Goal: Transaction & Acquisition: Purchase product/service

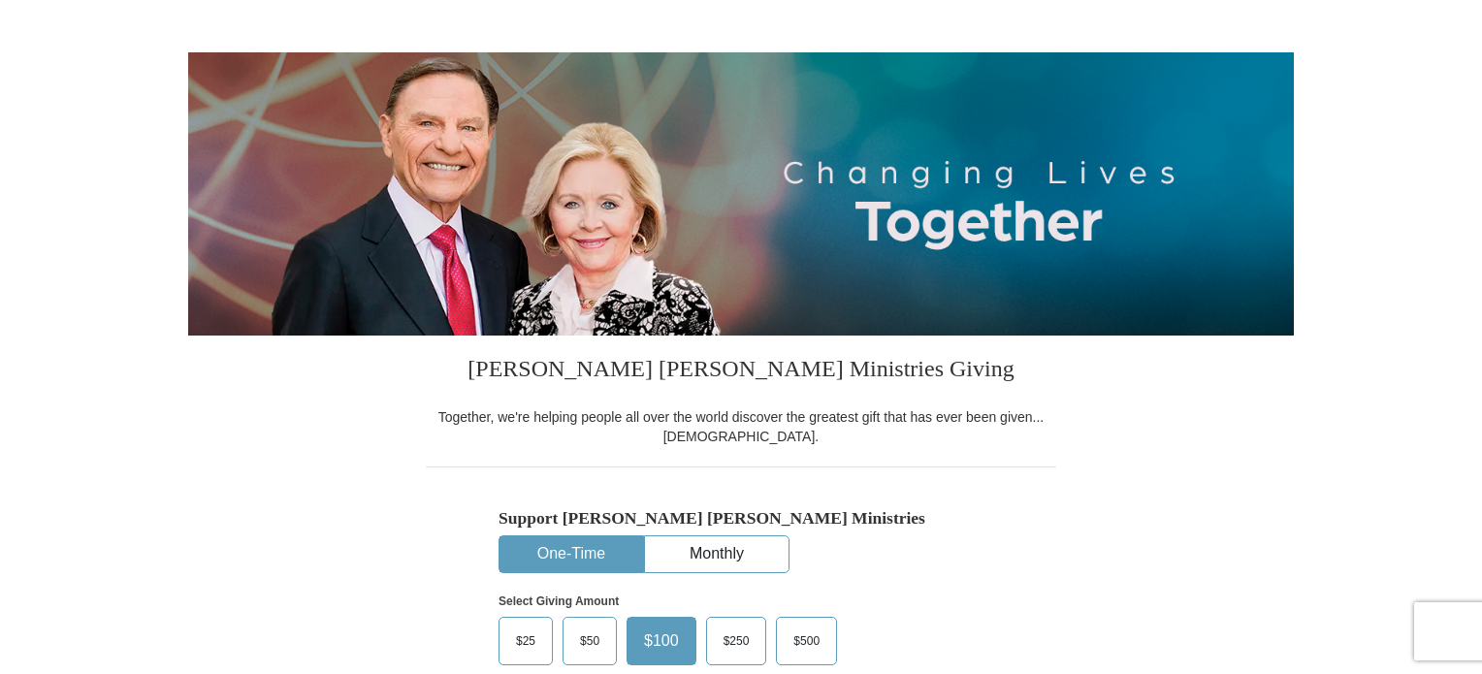
scroll to position [679, 0]
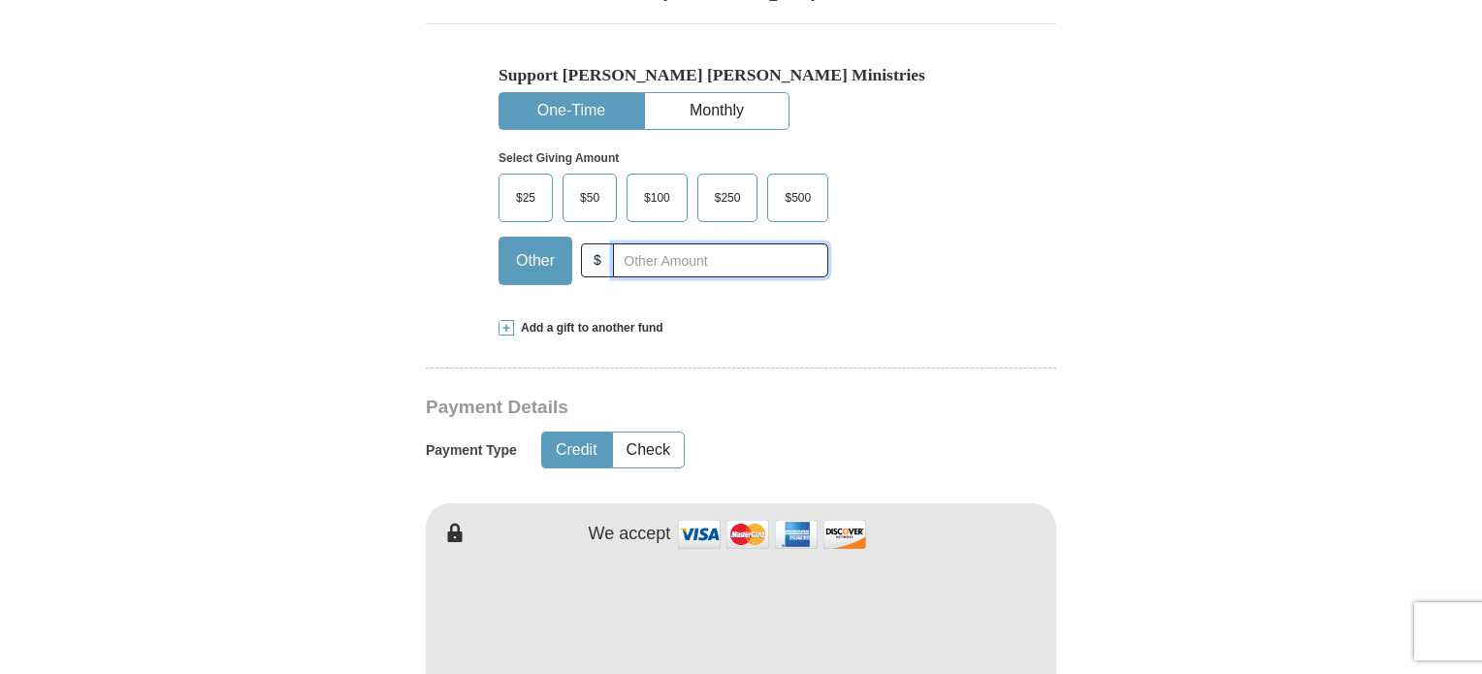
click at [649, 265] on input "text" at bounding box center [720, 260] width 215 height 34
type input "1"
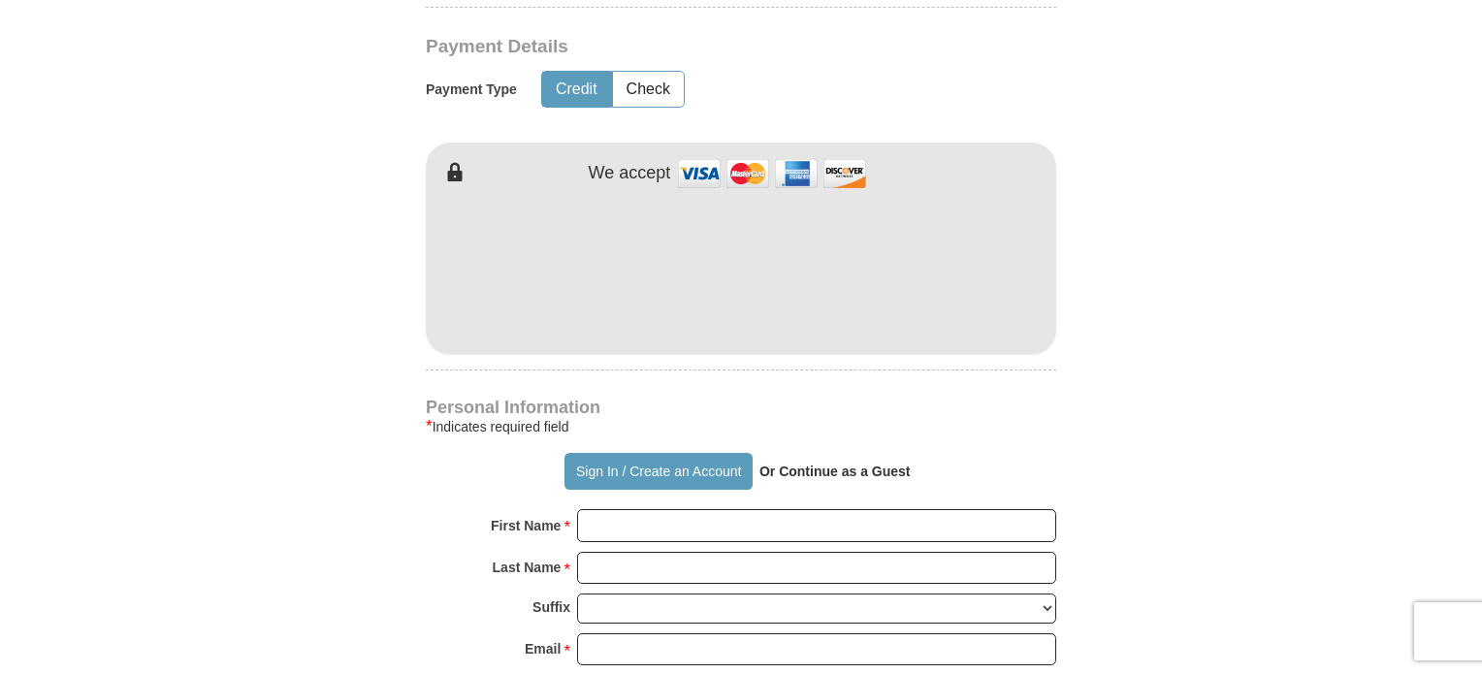
scroll to position [1164, 0]
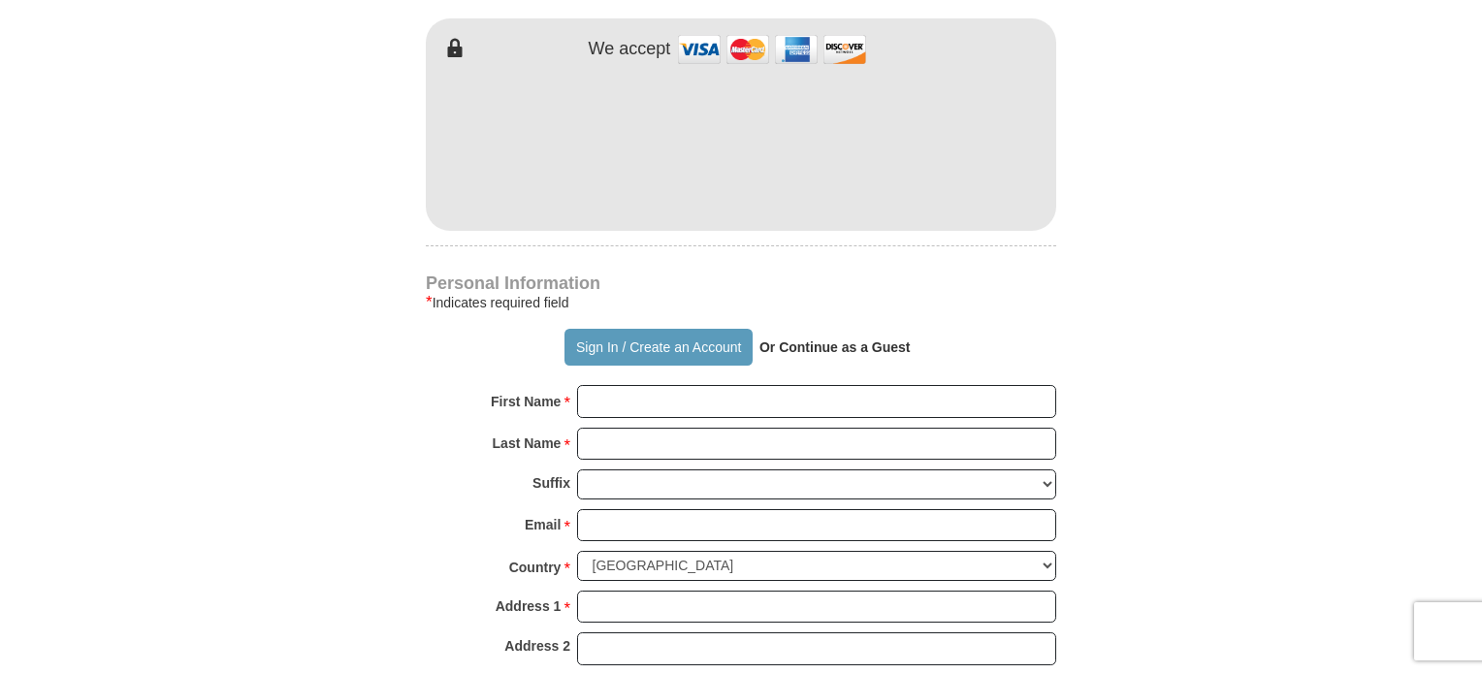
type input "20"
type input "[PERSON_NAME]"
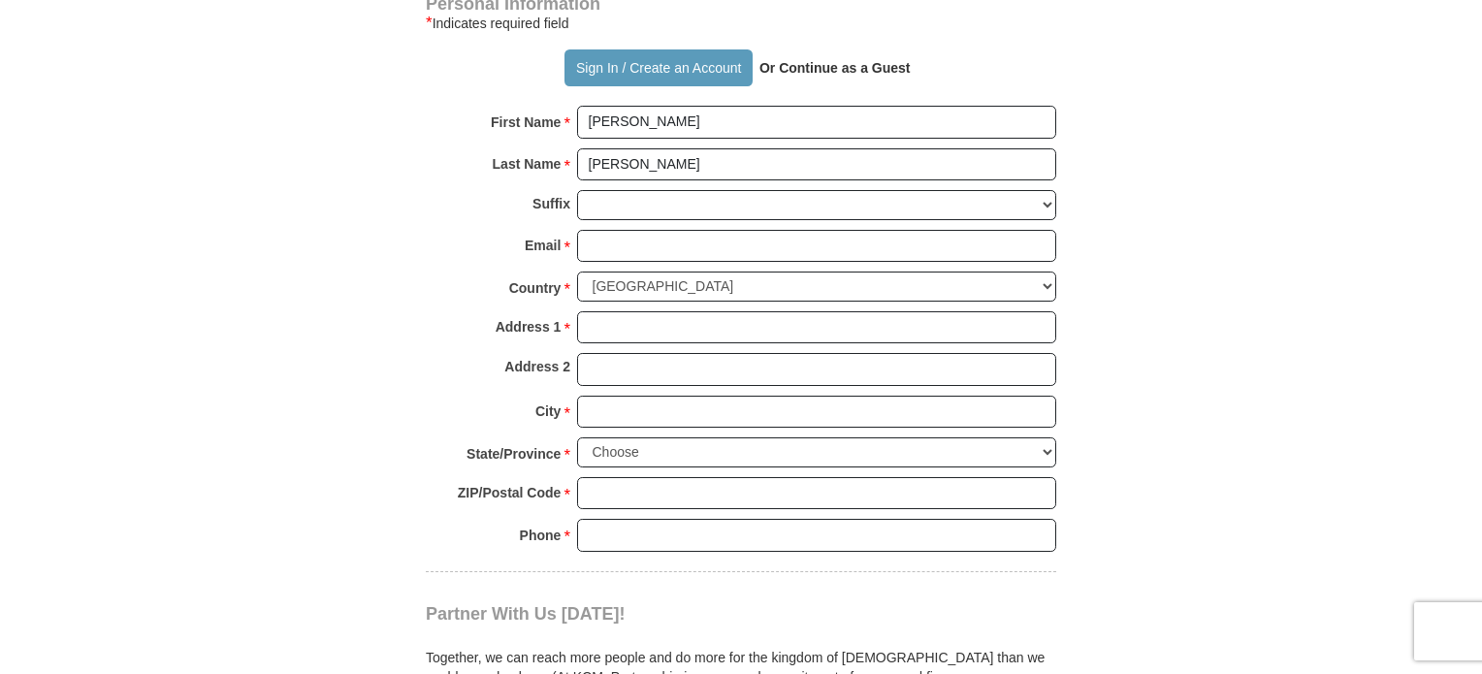
scroll to position [1455, 0]
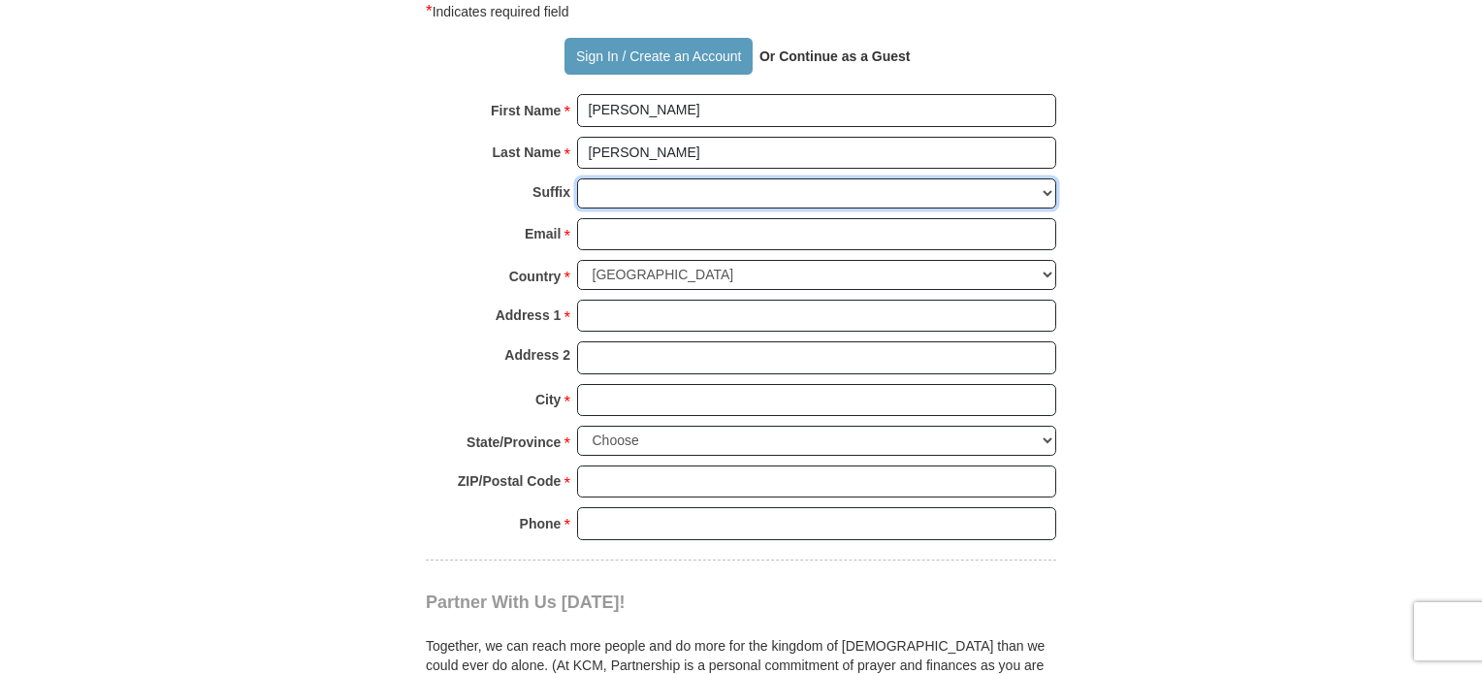
click at [659, 185] on select "[PERSON_NAME] I II III IV V VI" at bounding box center [816, 193] width 479 height 30
select select "Jr"
click at [577, 178] on select "[PERSON_NAME] I II III IV V VI" at bounding box center [816, 193] width 479 height 30
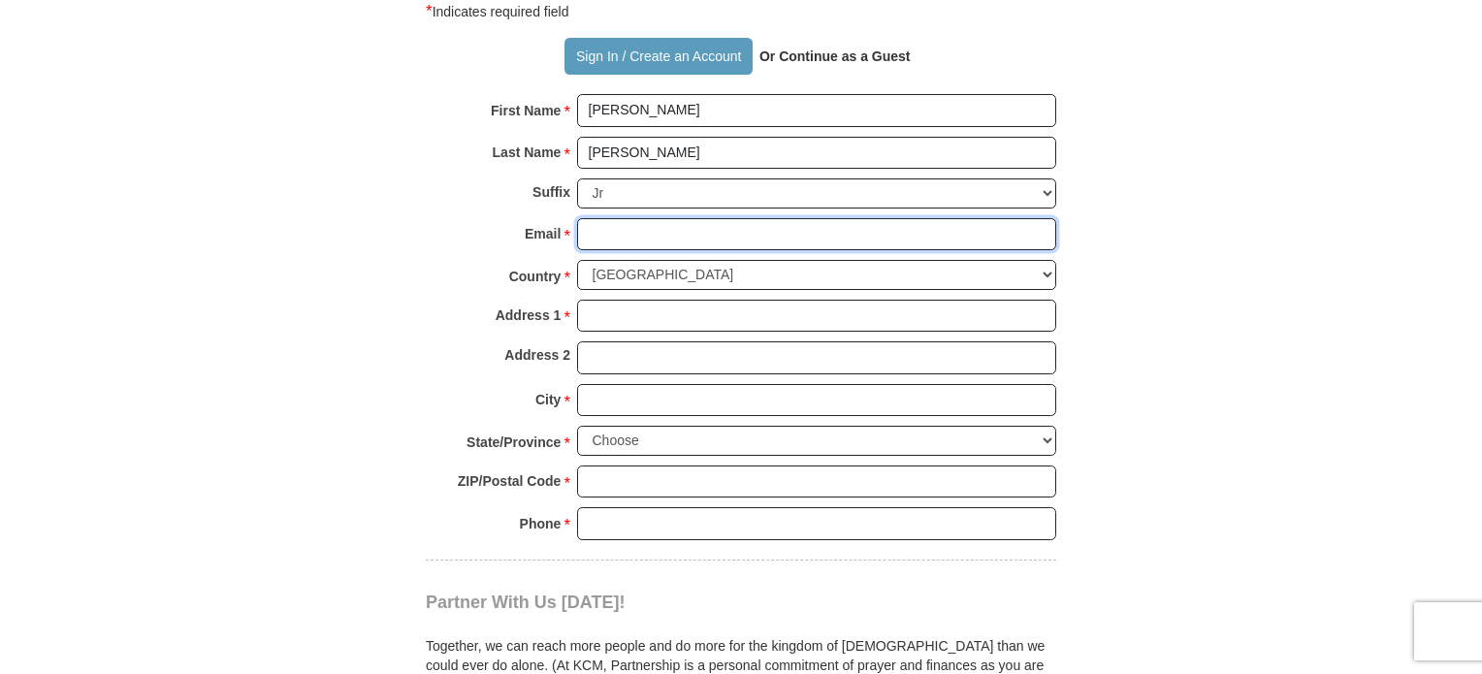
click at [639, 238] on input "Email *" at bounding box center [816, 234] width 479 height 33
type input "[EMAIL_ADDRESS][DOMAIN_NAME]"
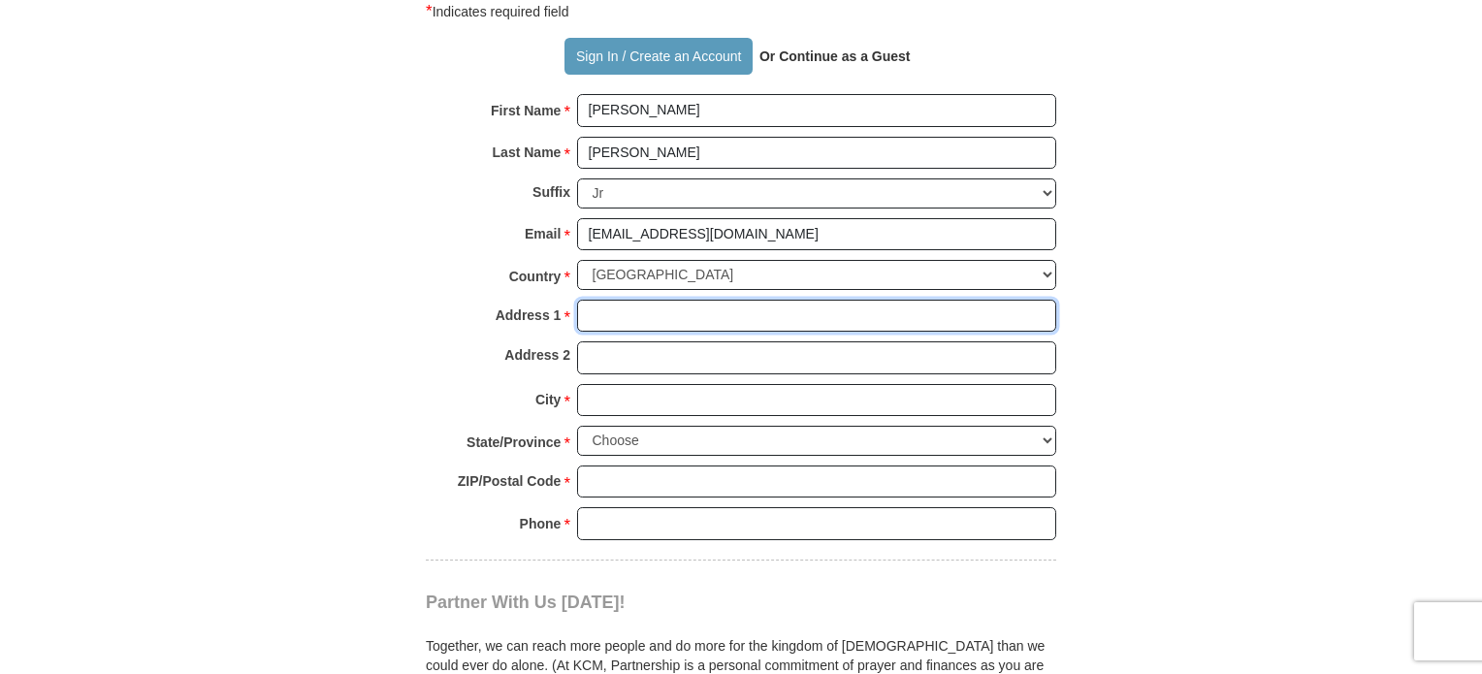
type input "[STREET_ADDRESS][PERSON_NAME]"
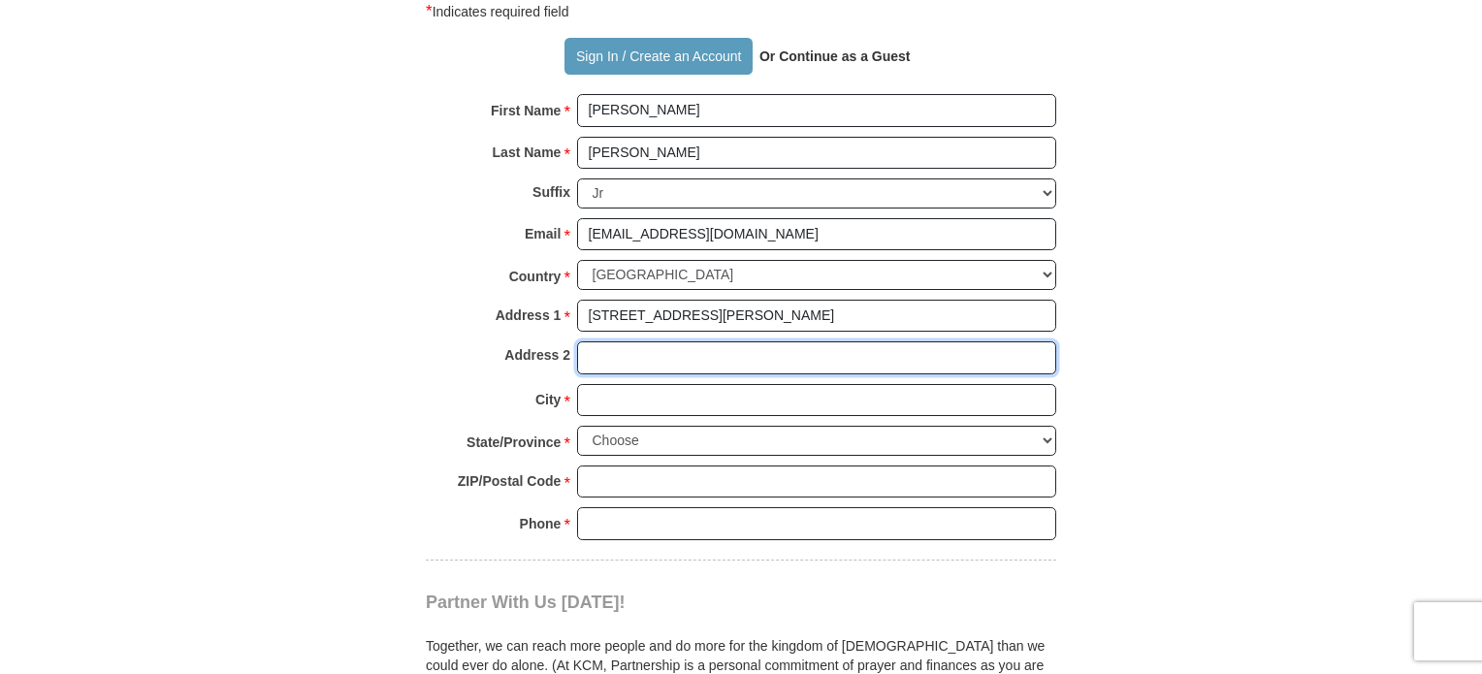
type input "Apt 5662"
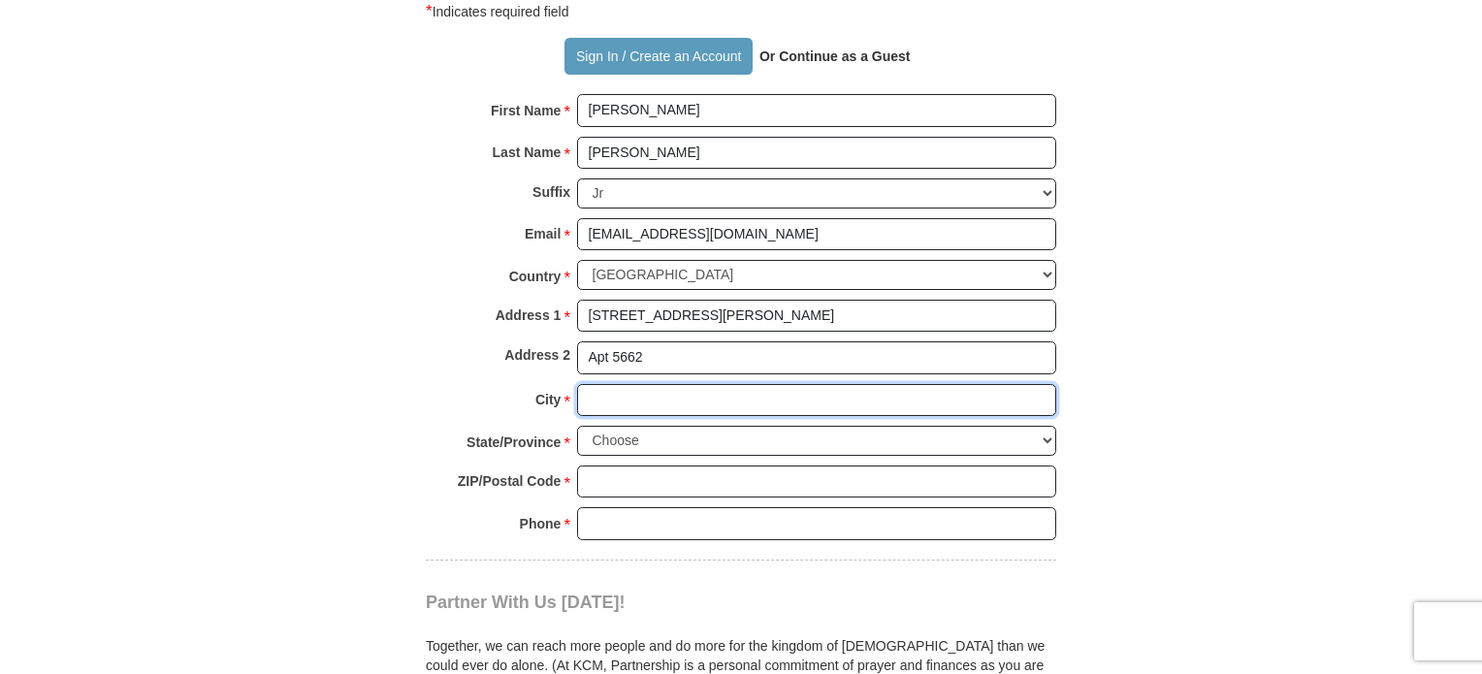
type input "[PERSON_NAME] [PERSON_NAME]"
select select "VA"
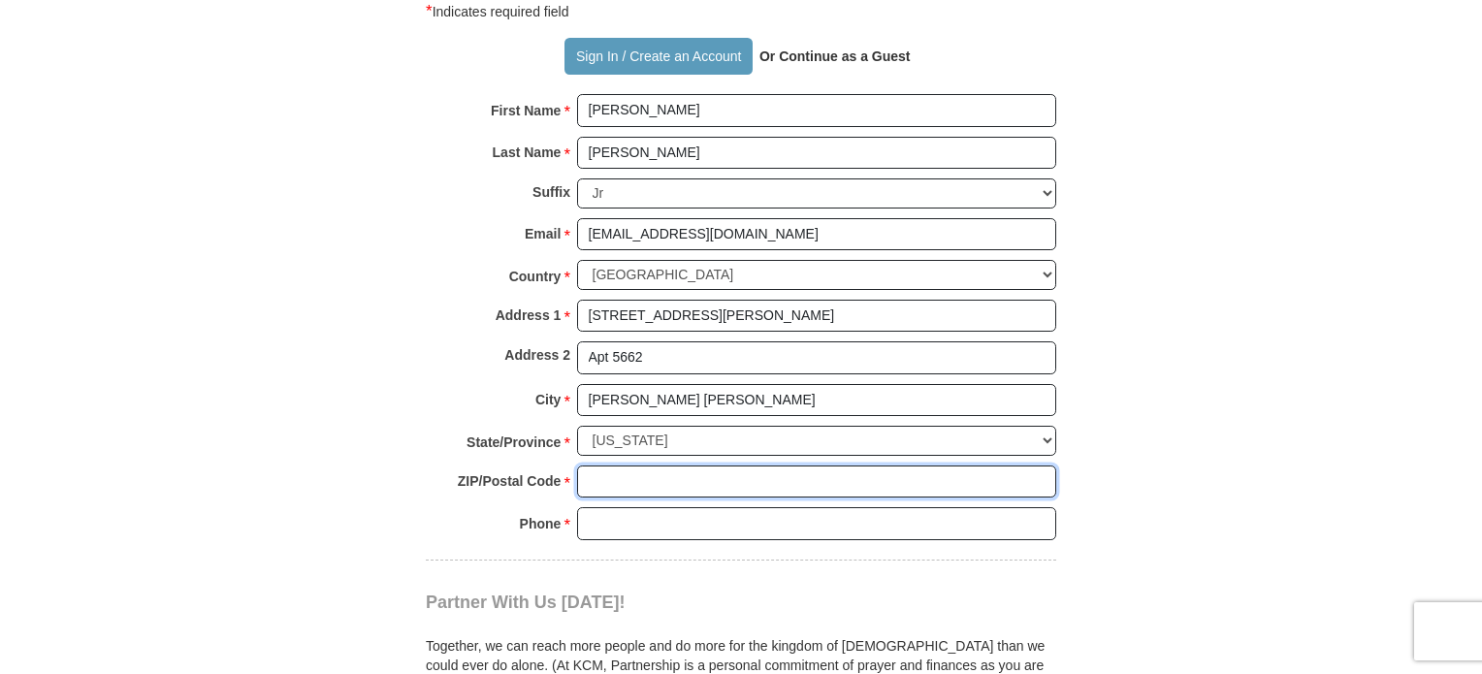
type input "23060"
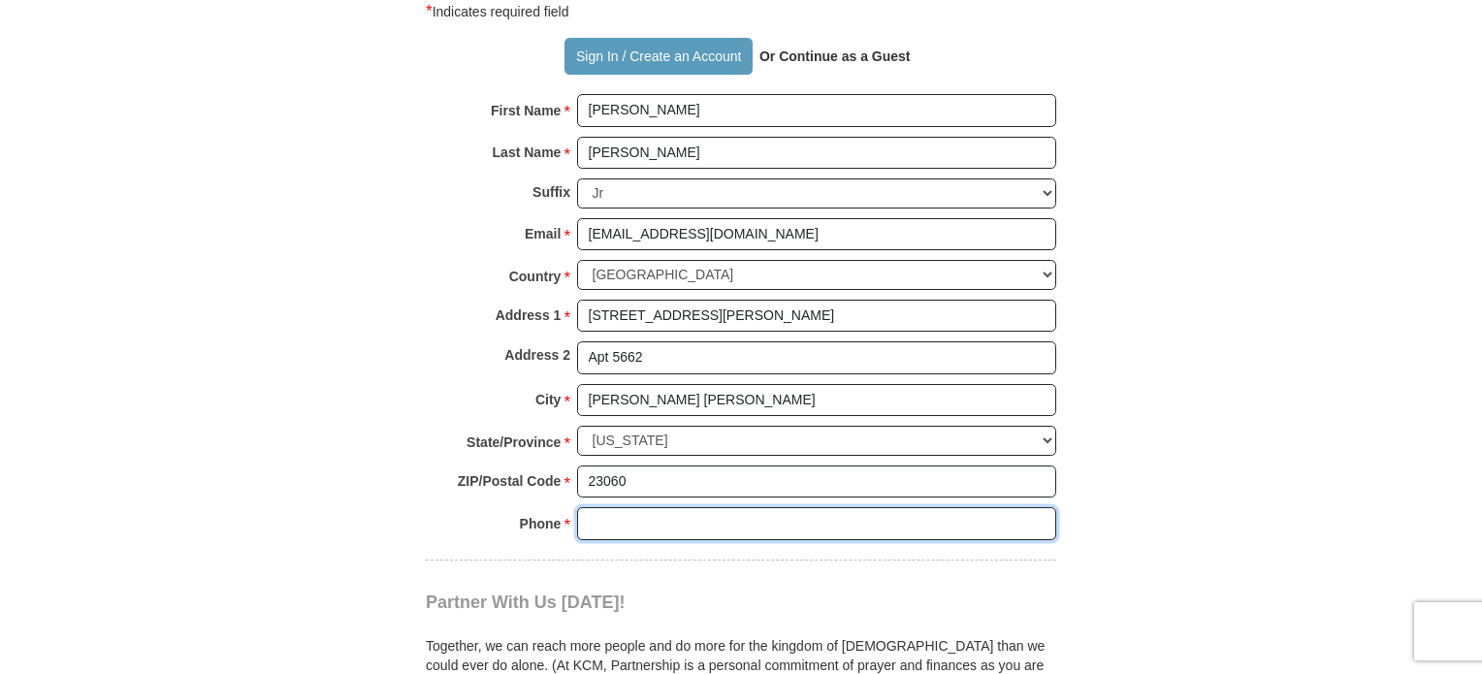
type input "[PHONE_NUMBER]"
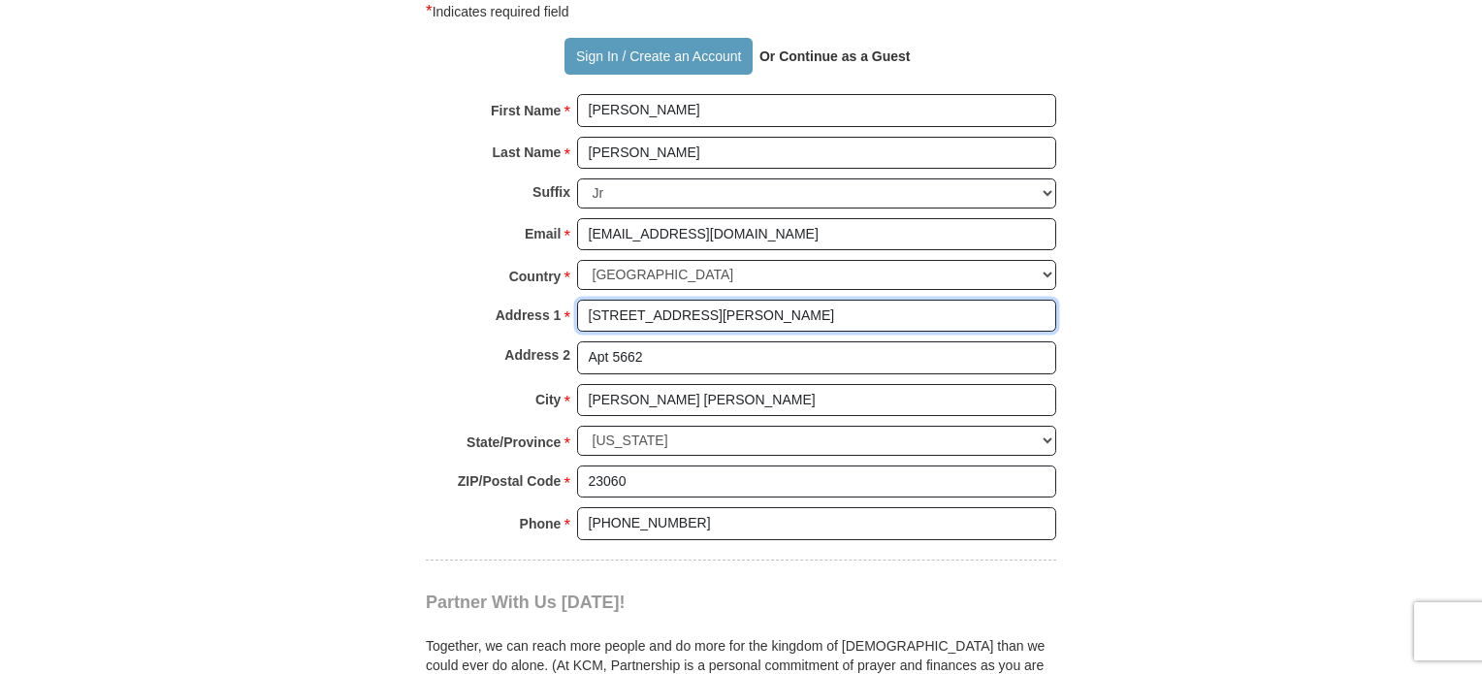
click at [780, 306] on input "[STREET_ADDRESS][PERSON_NAME]" at bounding box center [816, 316] width 479 height 33
type input "4990 [PERSON_NAME]"
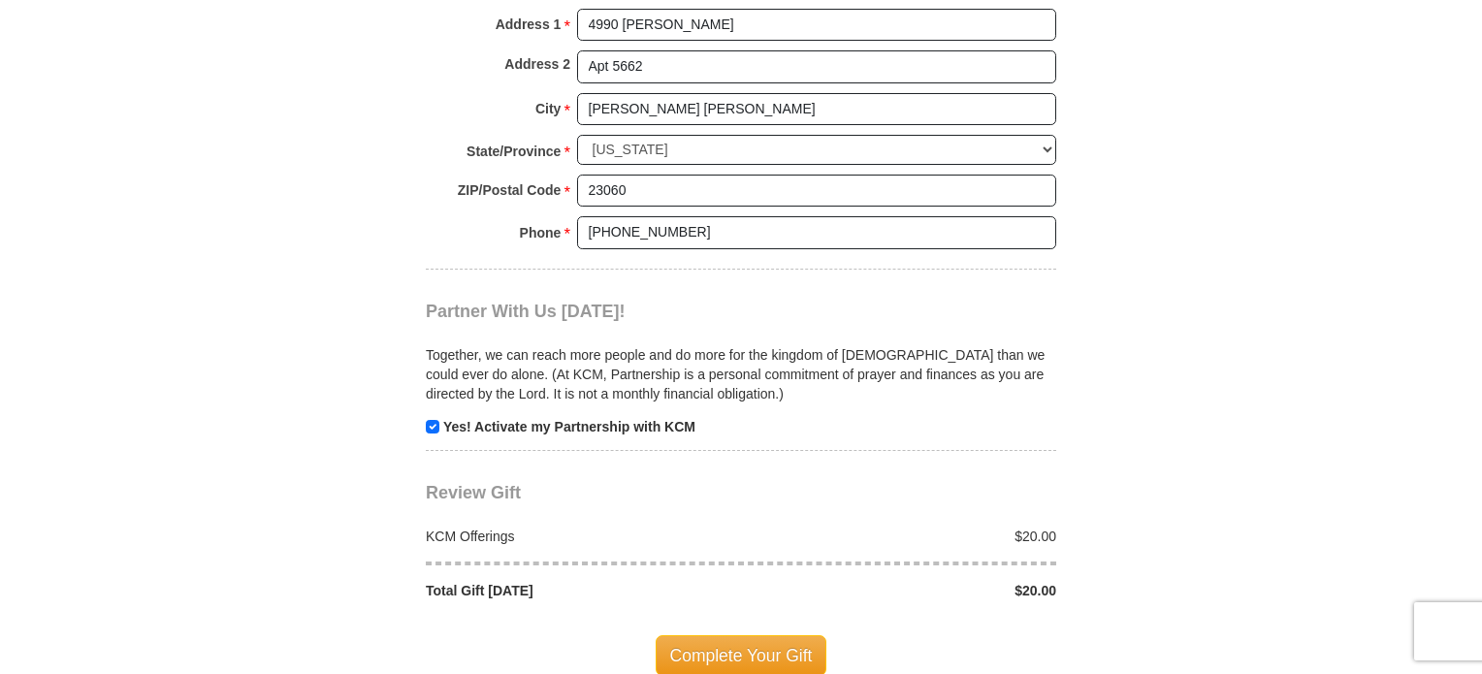
scroll to position [1843, 0]
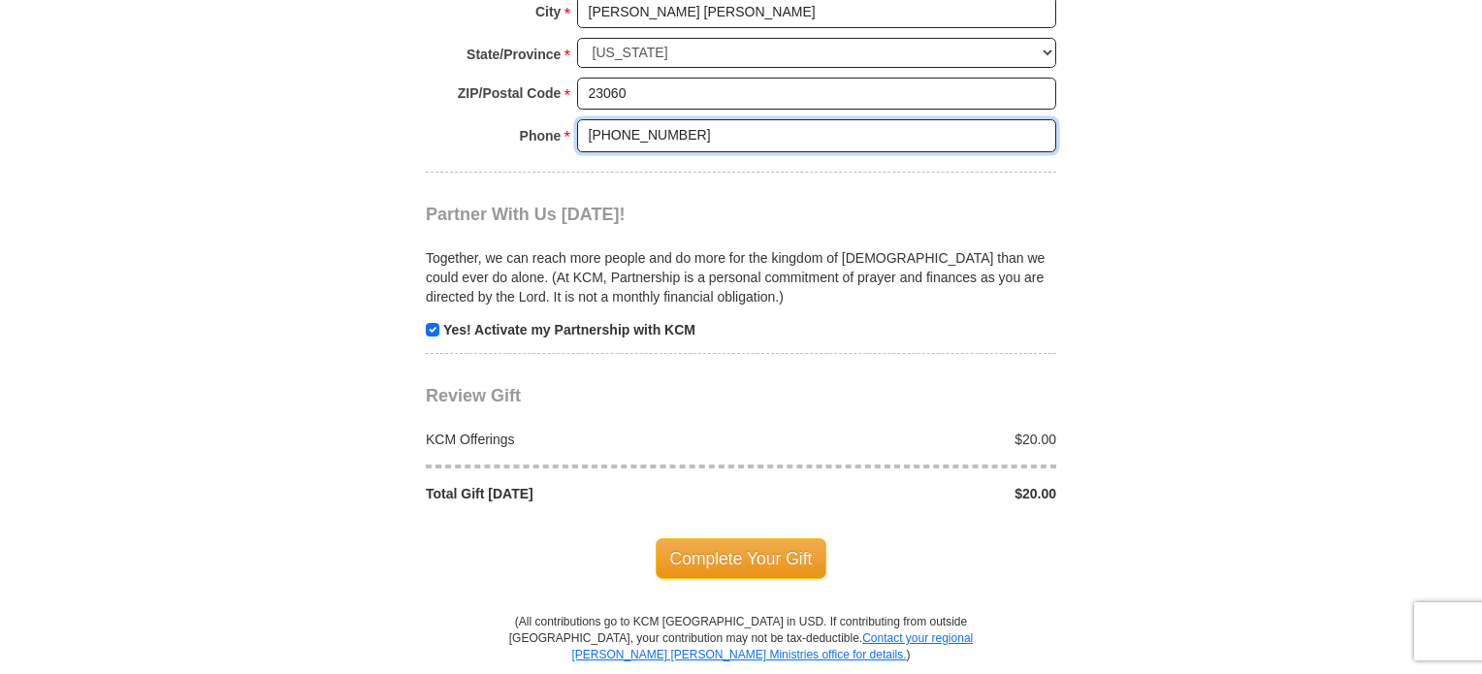
click at [613, 131] on input "[PHONE_NUMBER]" at bounding box center [816, 135] width 479 height 33
type input "[PHONE_NUMBER]"
click at [429, 323] on input "checkbox" at bounding box center [433, 330] width 14 height 14
checkbox input "false"
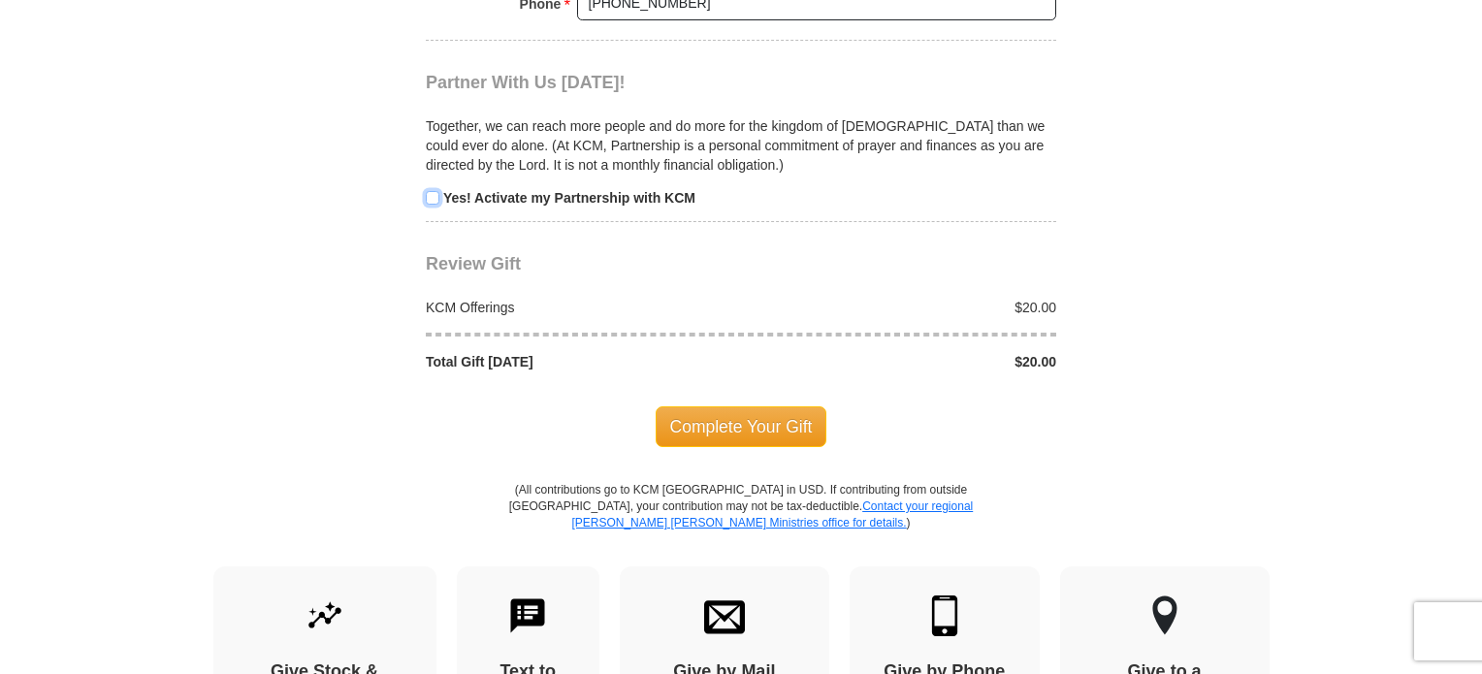
scroll to position [2231, 0]
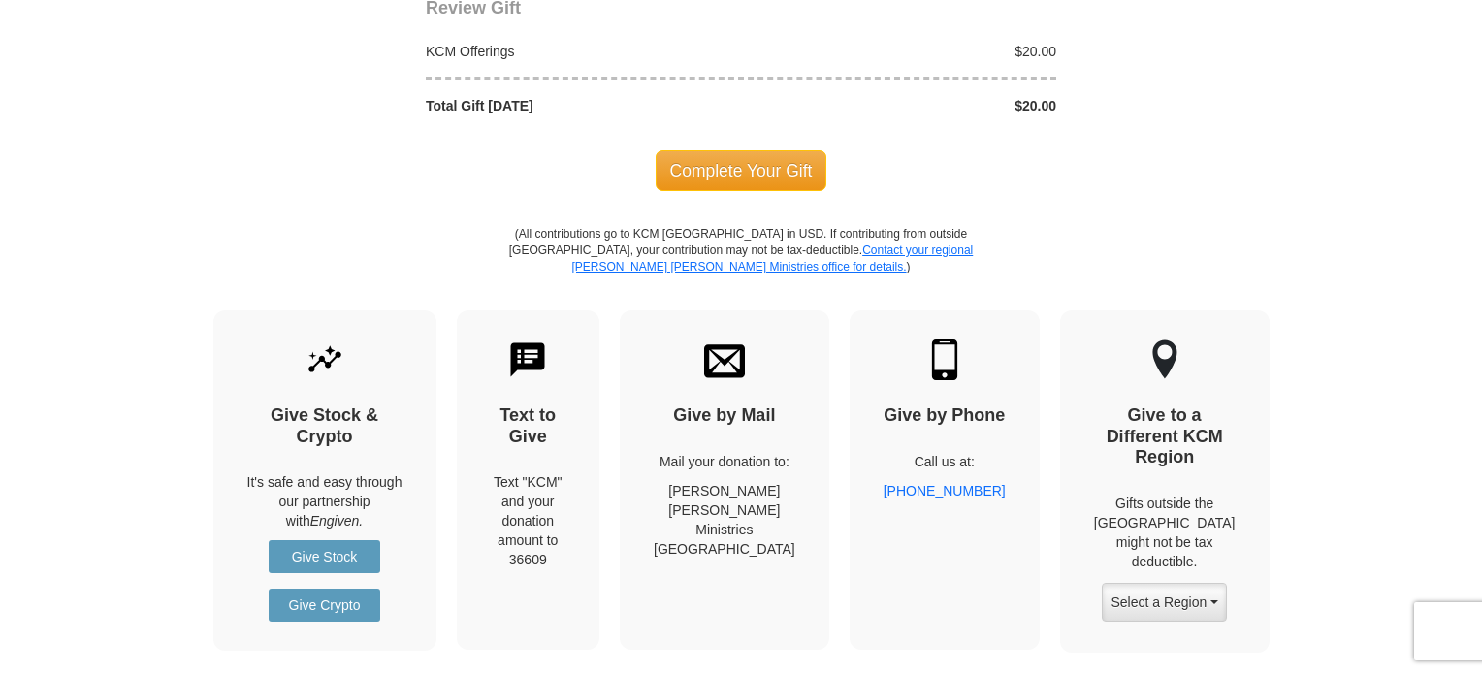
click at [726, 162] on span "Complete Your Gift" at bounding box center [742, 170] width 172 height 41
